Goal: Transaction & Acquisition: Purchase product/service

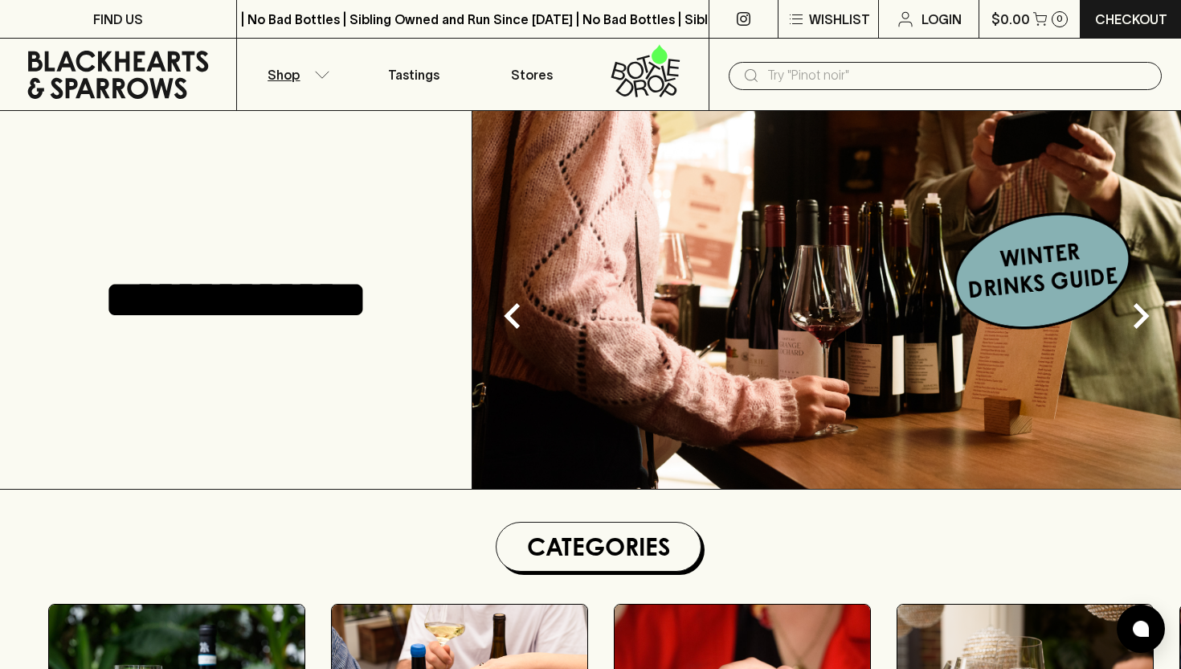
click at [320, 74] on icon "button" at bounding box center [322, 75] width 16 height 8
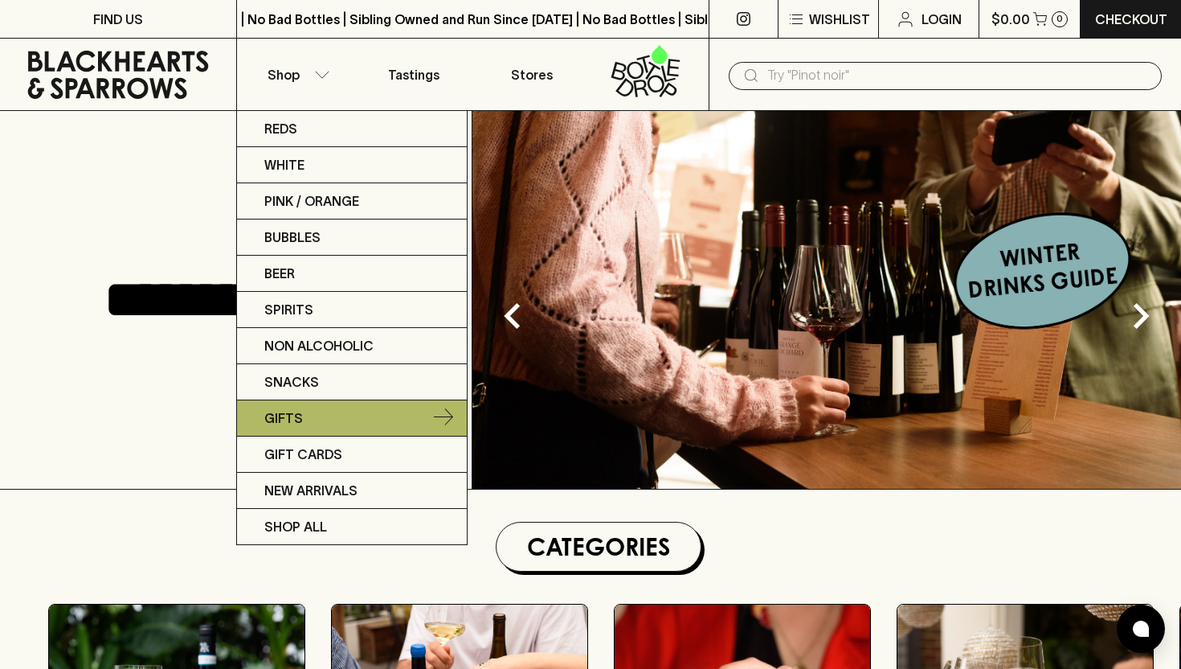
click at [322, 419] on link "Gifts" at bounding box center [352, 418] width 230 height 36
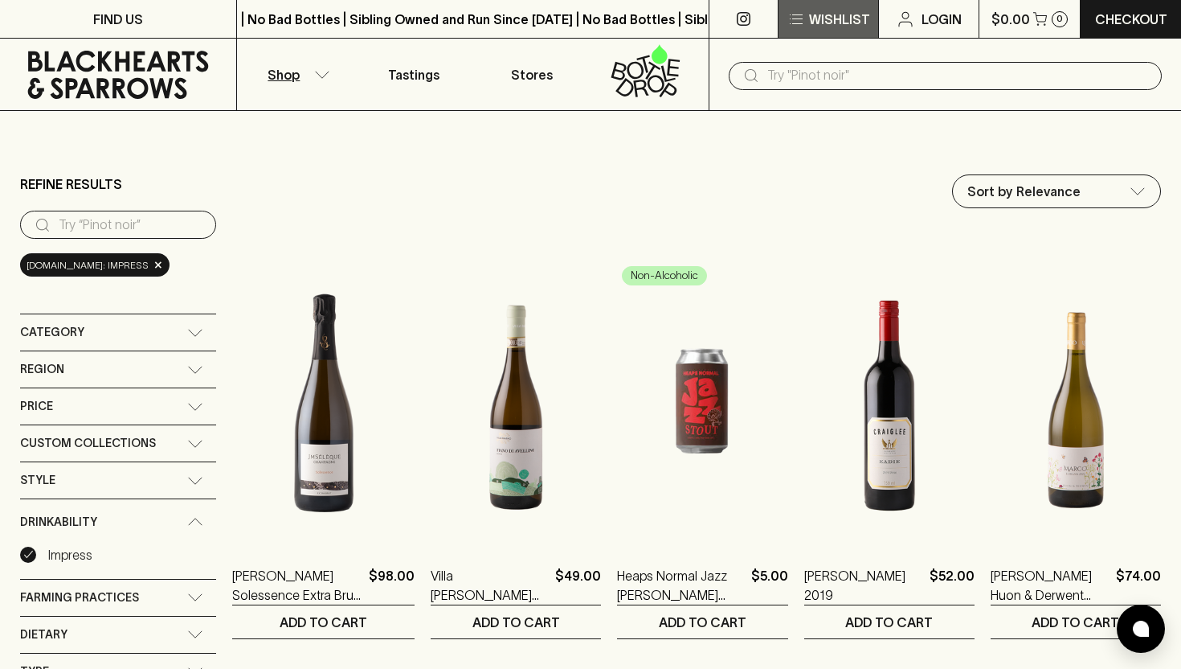
click at [802, 14] on icon "button" at bounding box center [797, 14] width 10 height 1
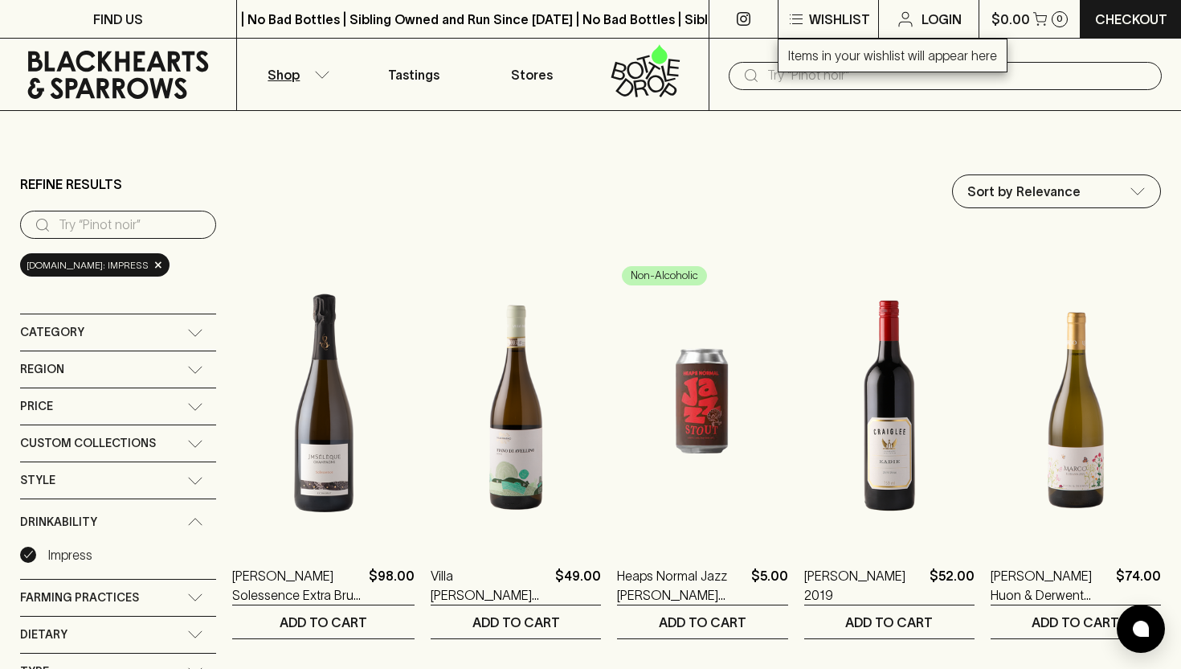
click at [307, 78] on div at bounding box center [590, 334] width 1181 height 669
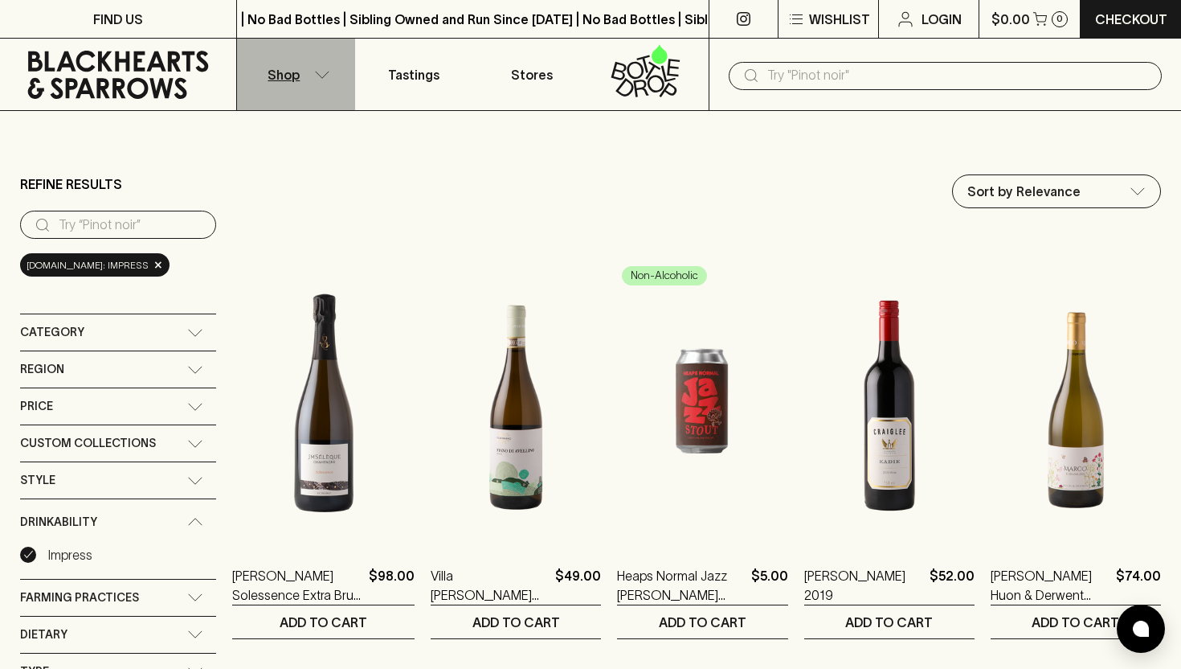
click at [307, 78] on button "Shop" at bounding box center [296, 75] width 118 height 72
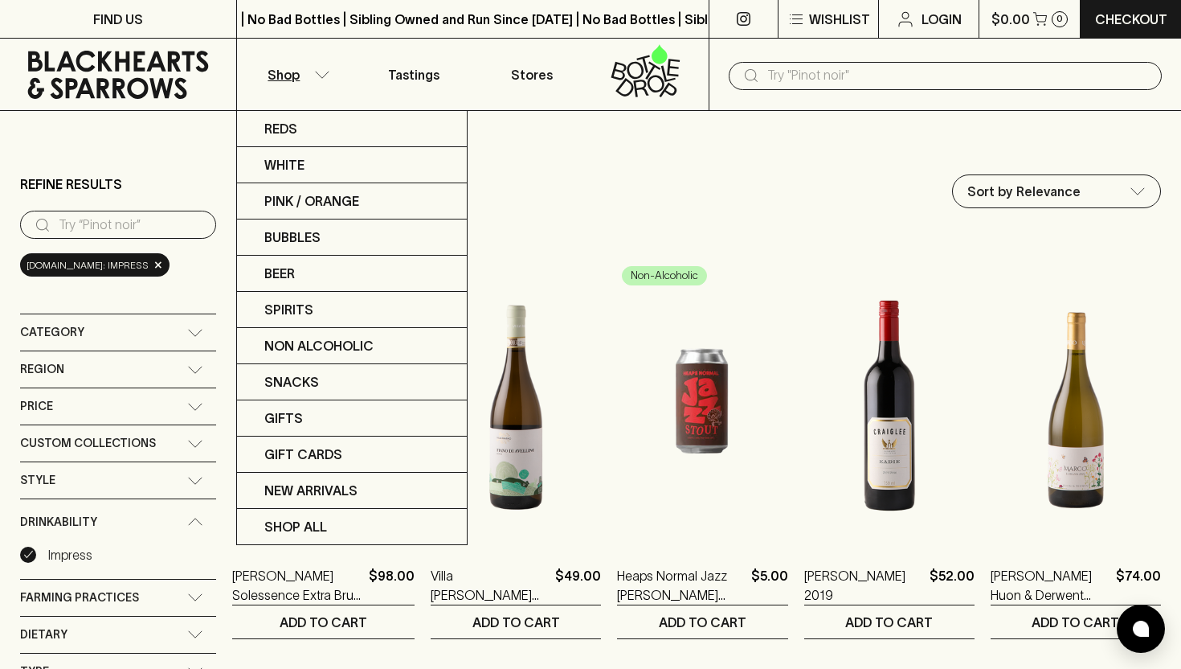
click at [166, 329] on div at bounding box center [590, 334] width 1181 height 669
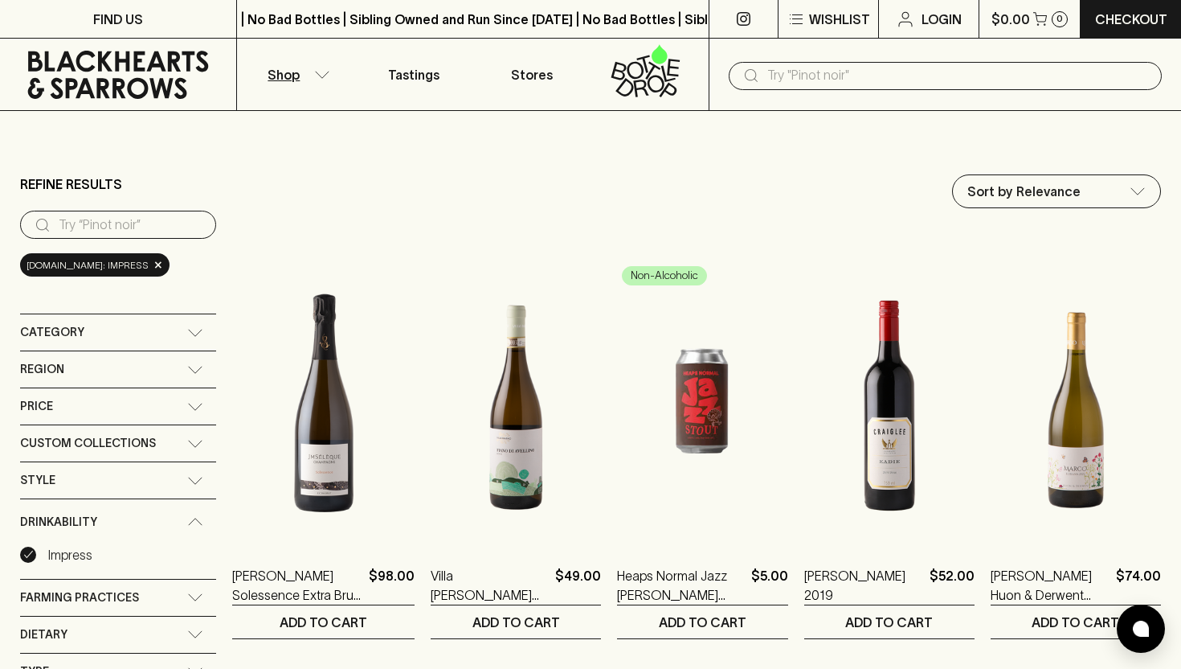
click at [194, 332] on icon at bounding box center [195, 333] width 16 height 8
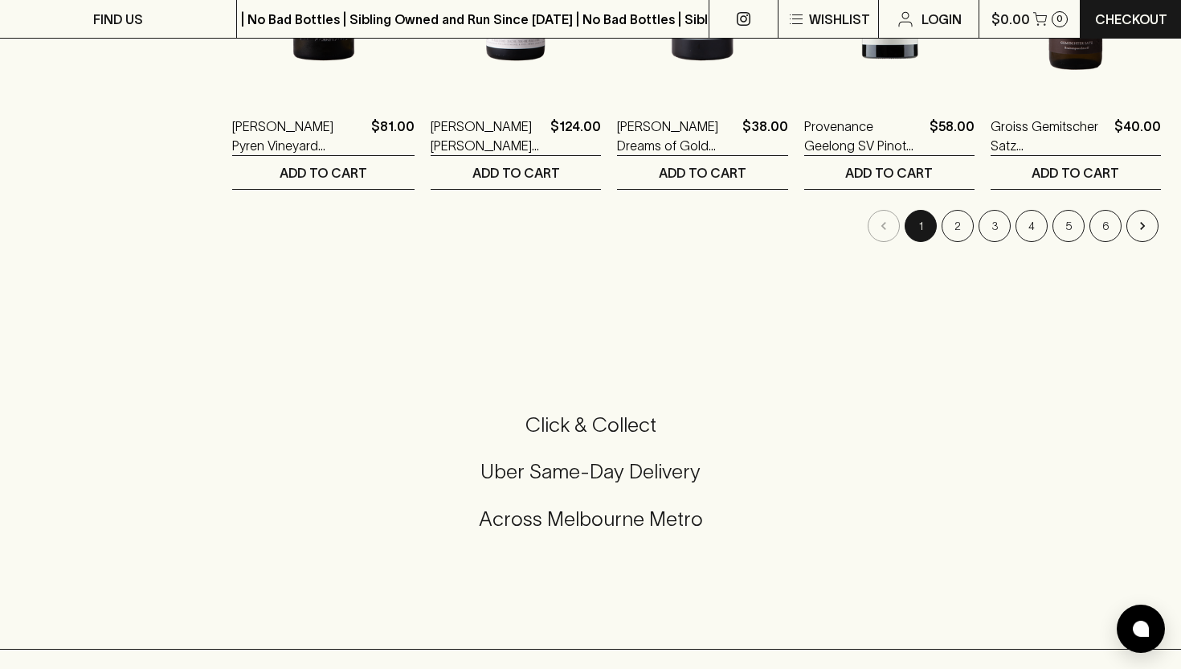
scroll to position [1718, 0]
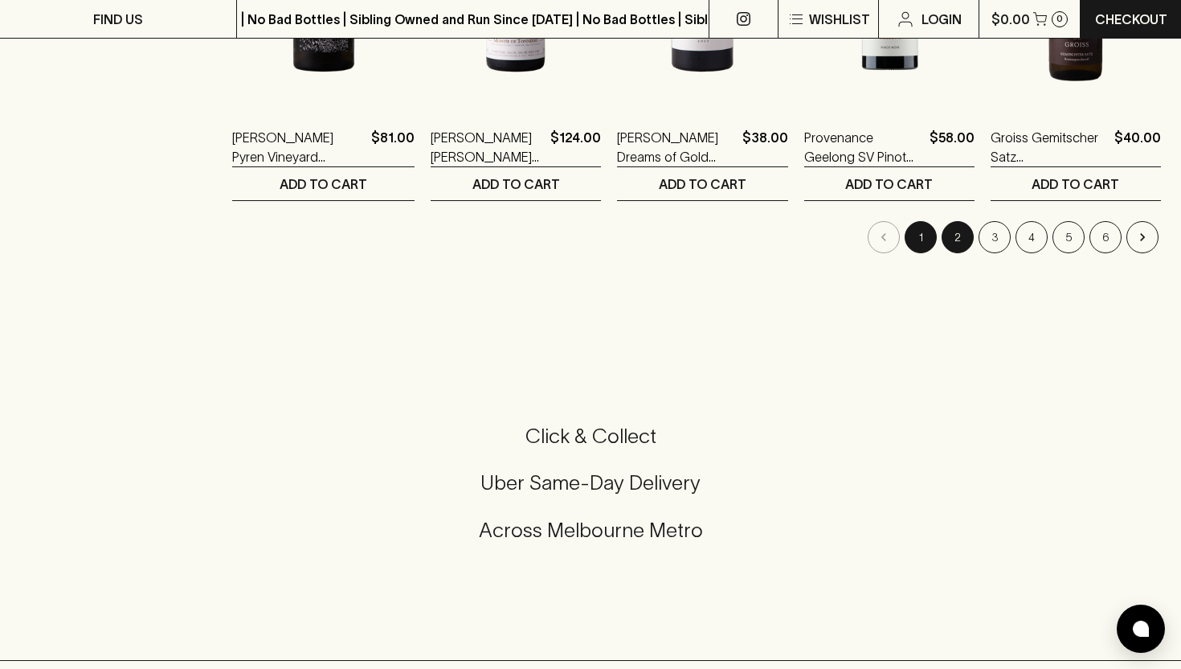
click at [958, 237] on button "2" at bounding box center [958, 237] width 32 height 32
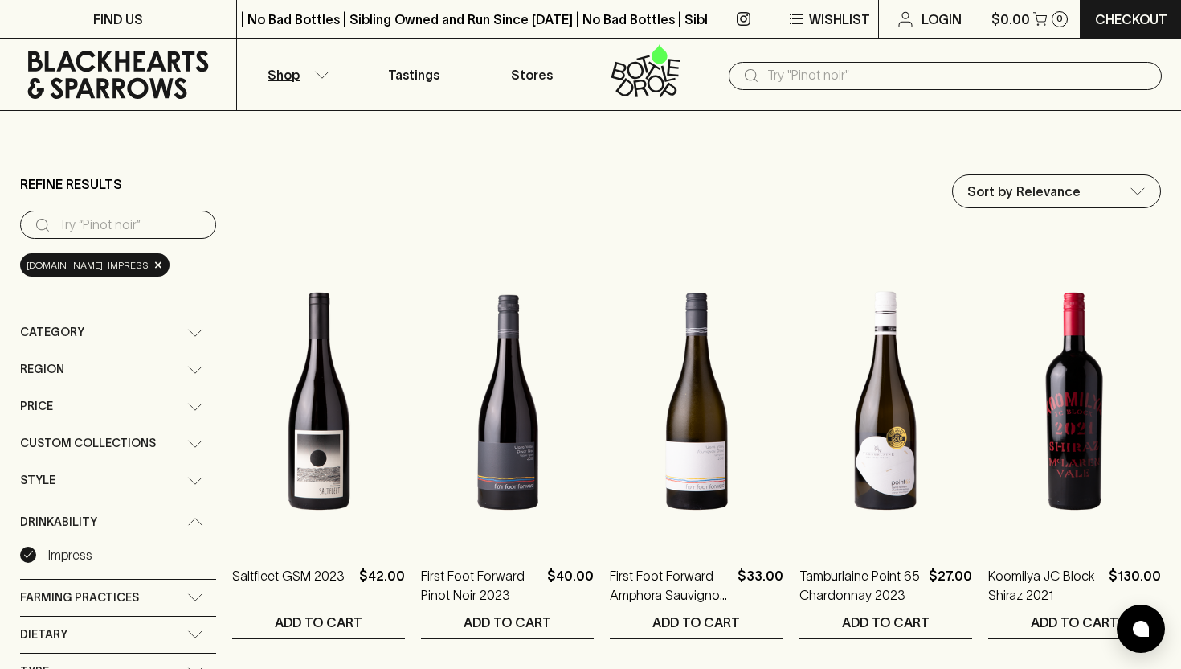
click at [816, 75] on input "text" at bounding box center [958, 76] width 382 height 26
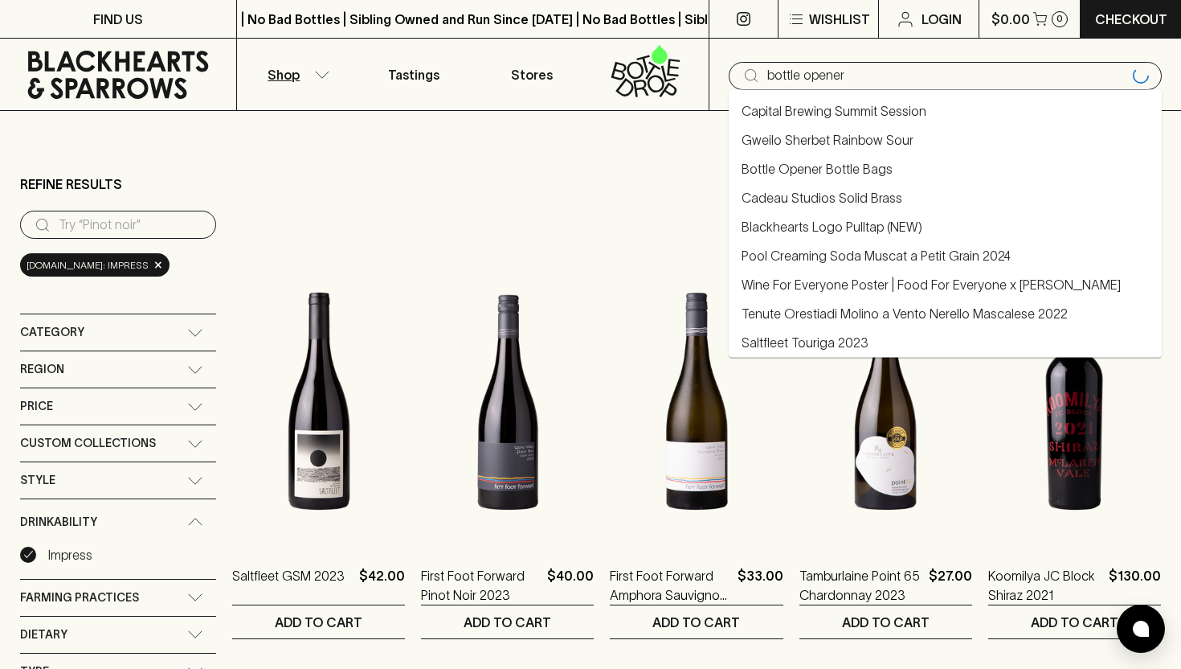
type input "bottle opener"
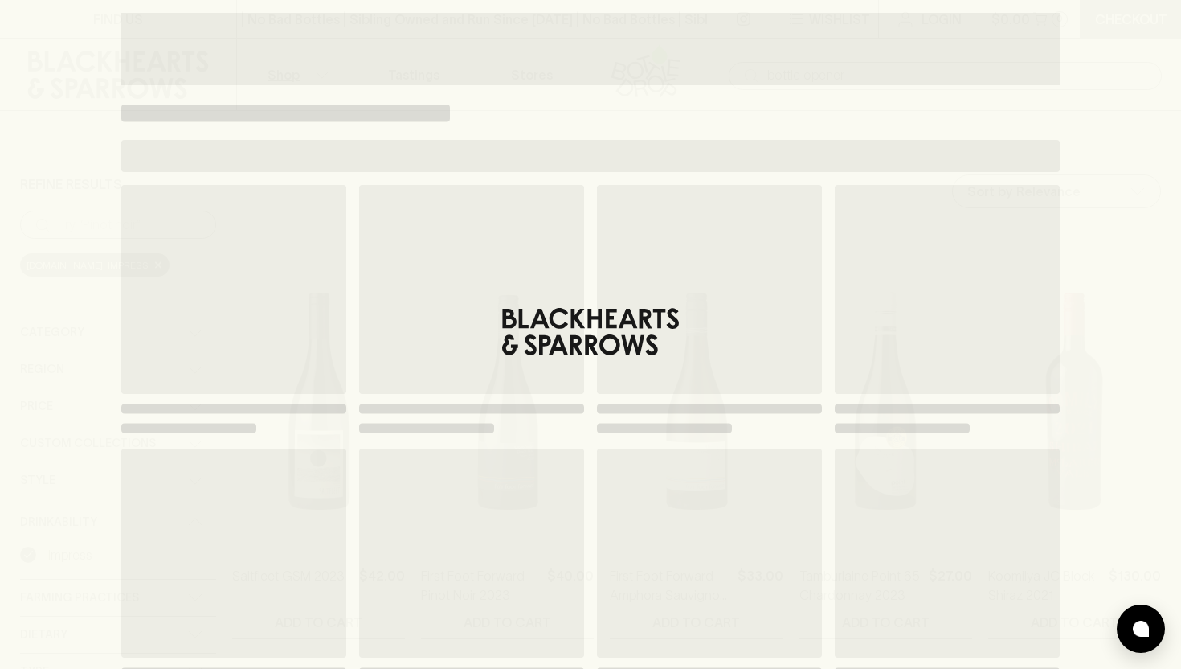
type input "bottle opener"
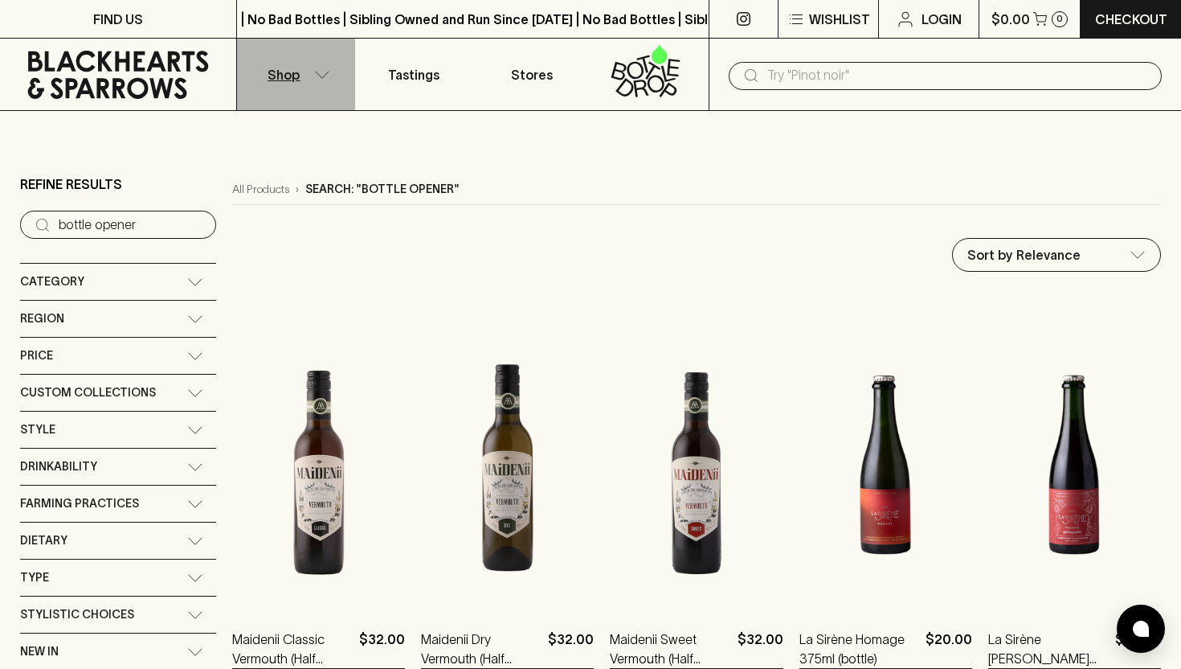
click at [317, 76] on icon "button" at bounding box center [322, 75] width 16 height 8
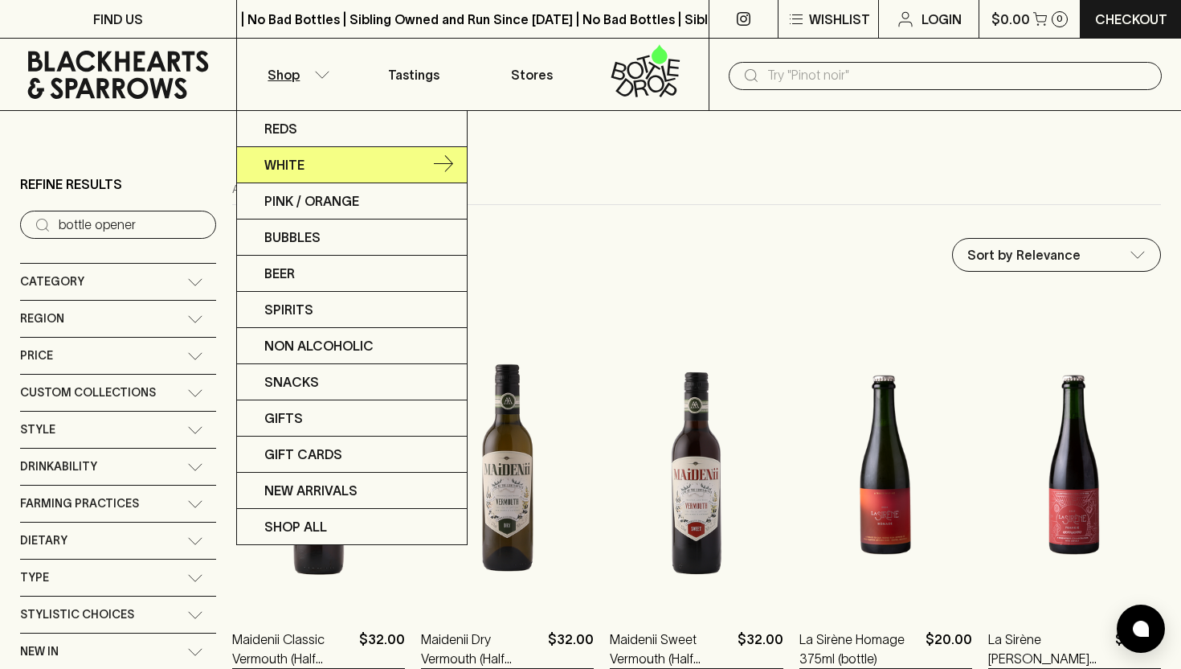
click at [334, 162] on link "White" at bounding box center [352, 165] width 230 height 36
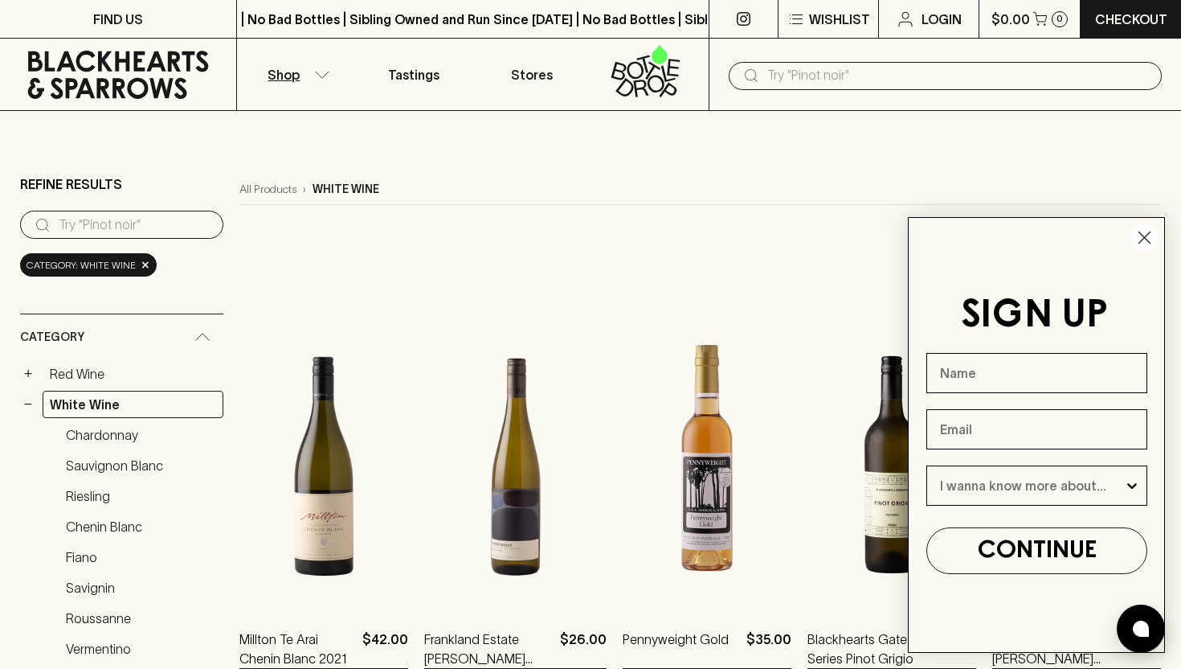
click at [804, 63] on input "text" at bounding box center [958, 76] width 382 height 26
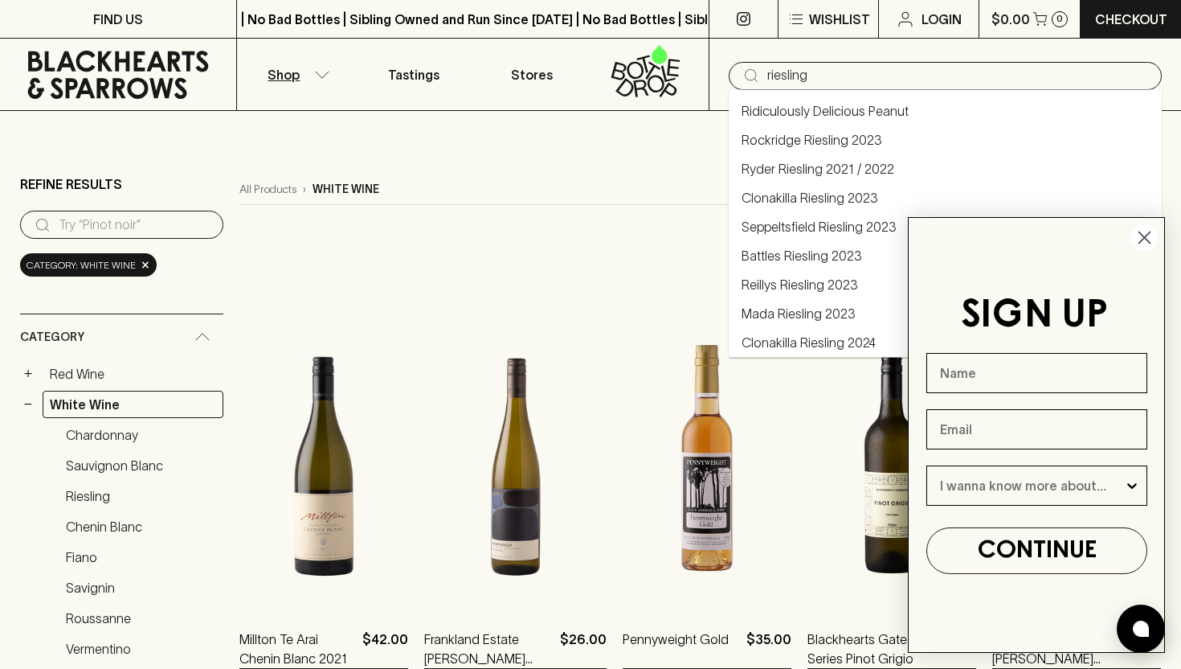
type input "riesling"
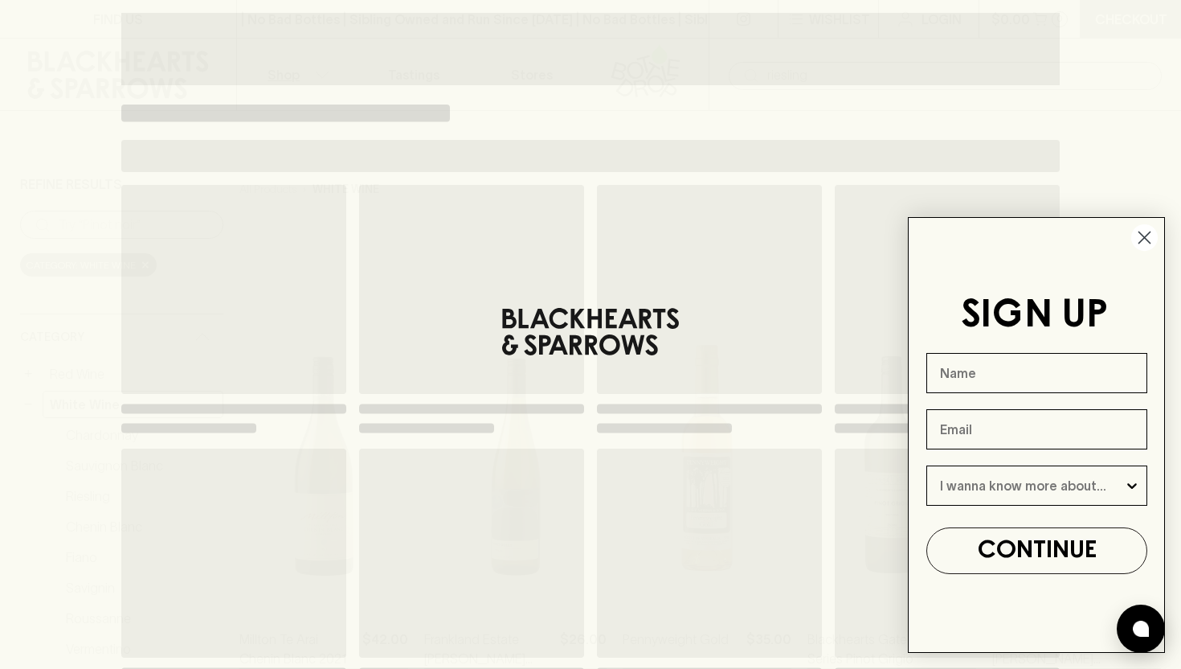
type input "riesling"
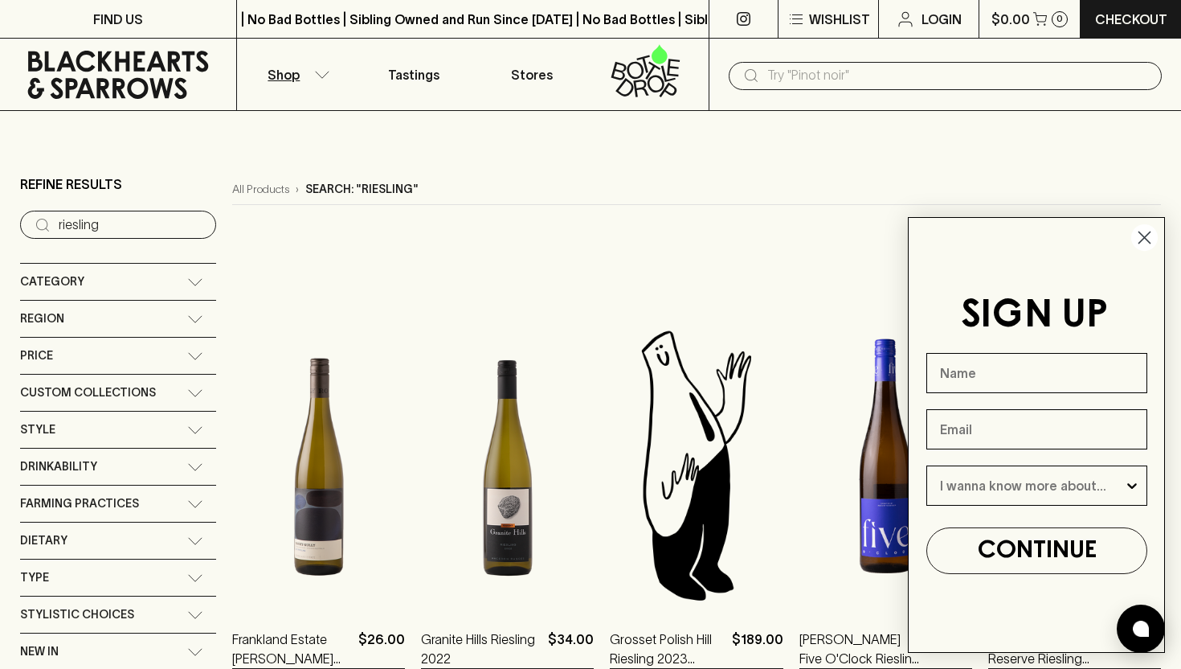
click at [1148, 235] on circle "Close dialog" at bounding box center [1144, 237] width 27 height 27
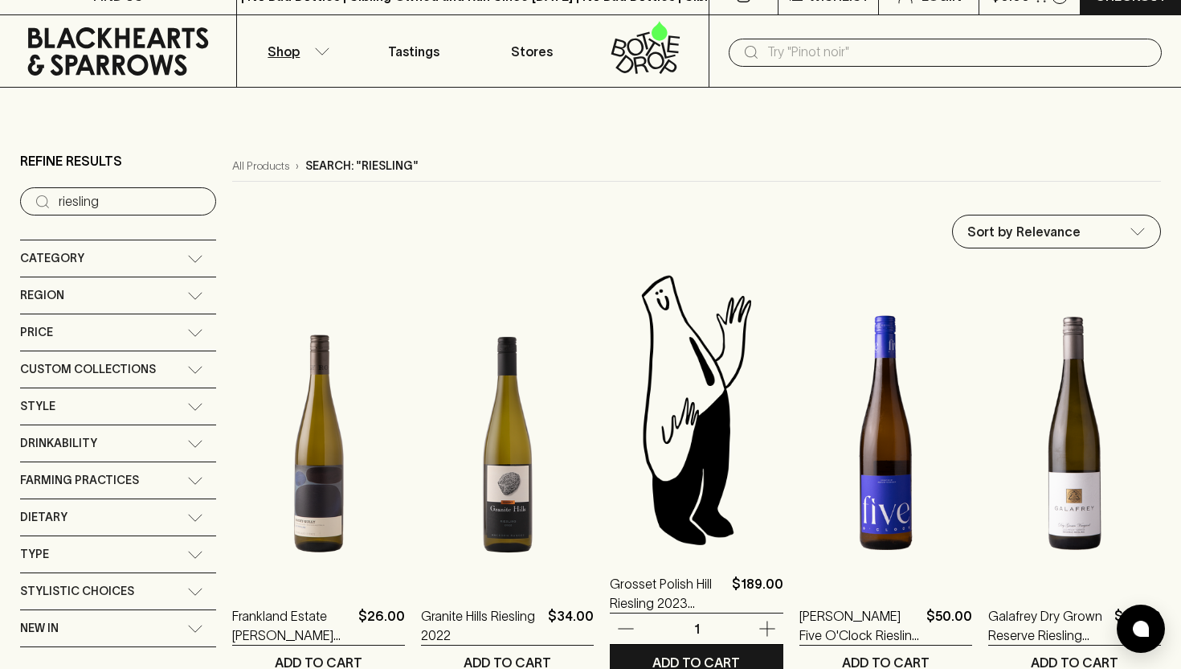
scroll to position [10, 0]
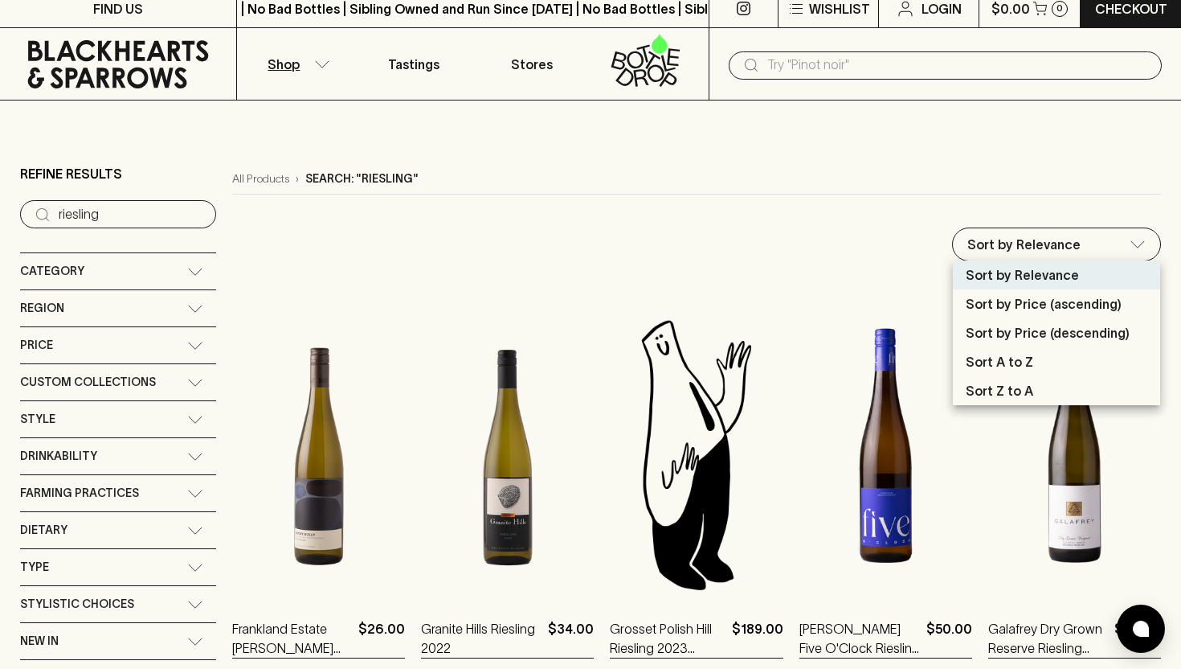
click at [839, 144] on div at bounding box center [590, 334] width 1181 height 669
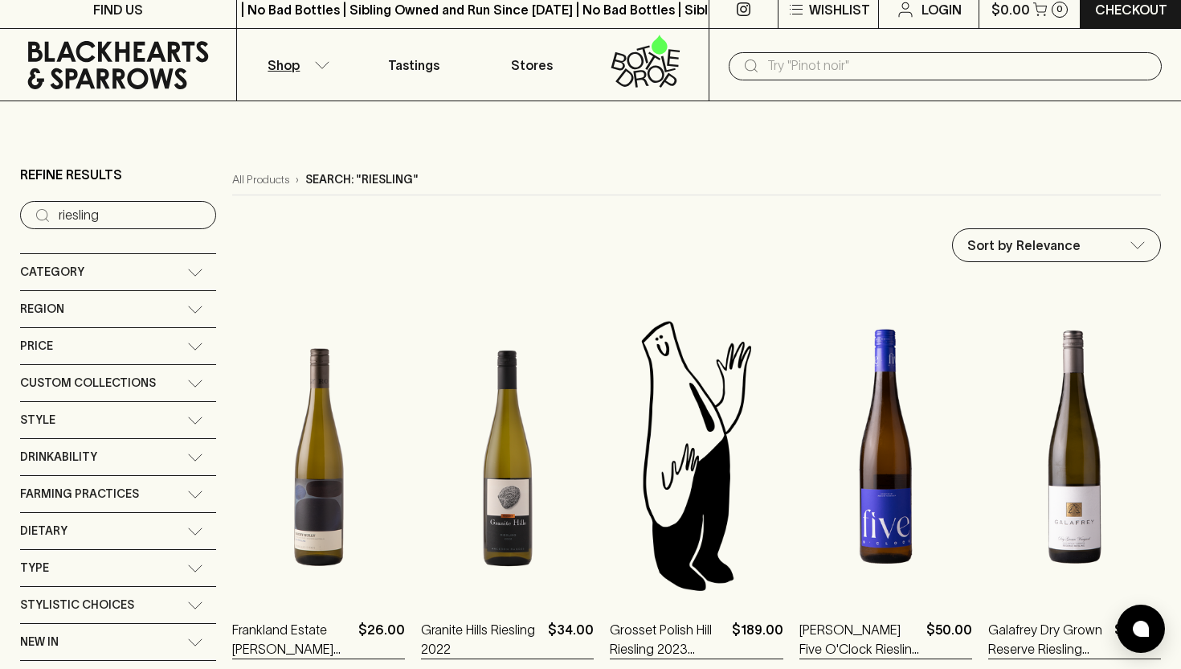
scroll to position [0, 0]
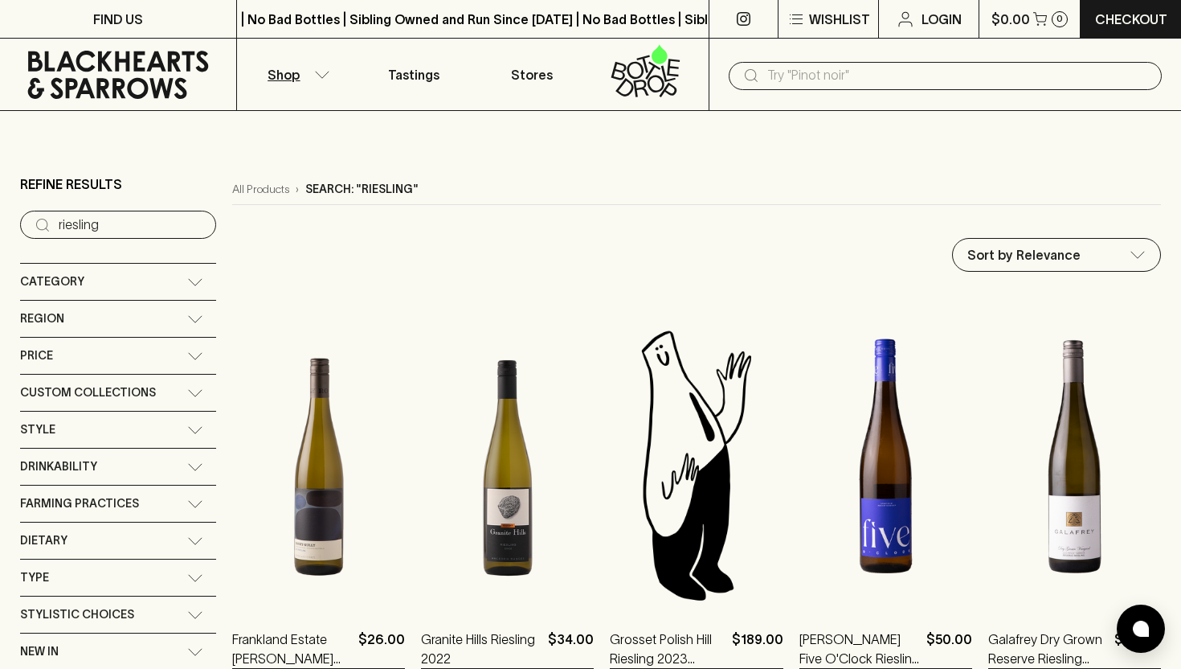
click at [303, 83] on button "Shop" at bounding box center [296, 75] width 118 height 72
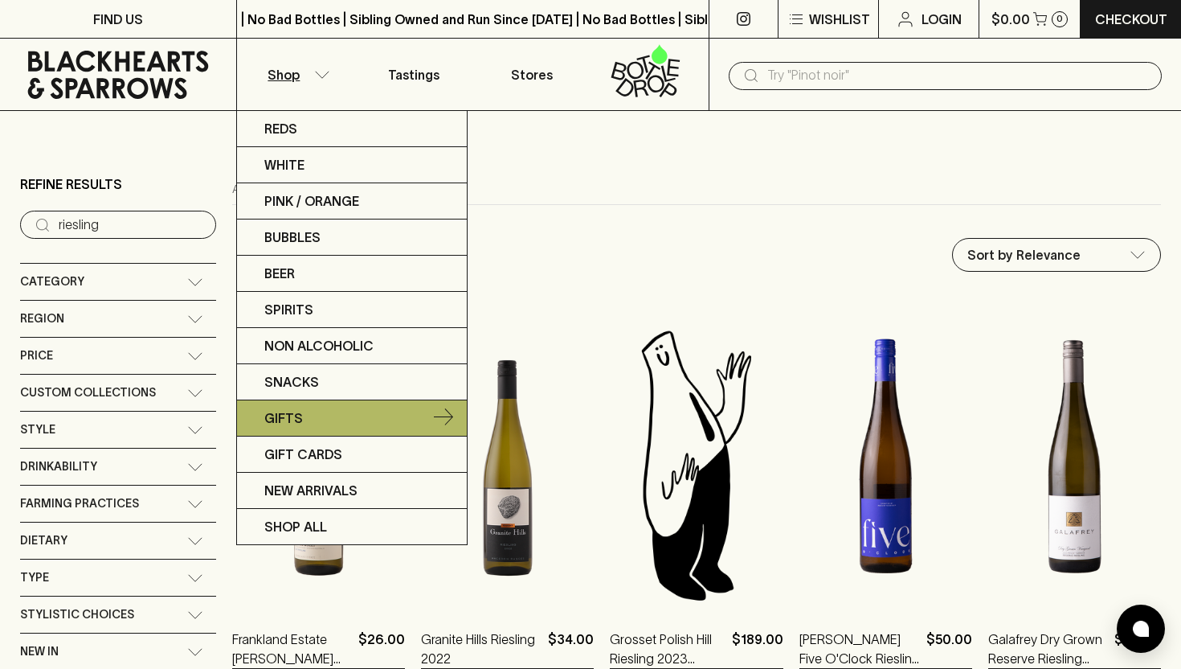
click at [310, 430] on link "Gifts" at bounding box center [352, 418] width 230 height 36
